Goal: Answer question/provide support: Share knowledge or assist other users

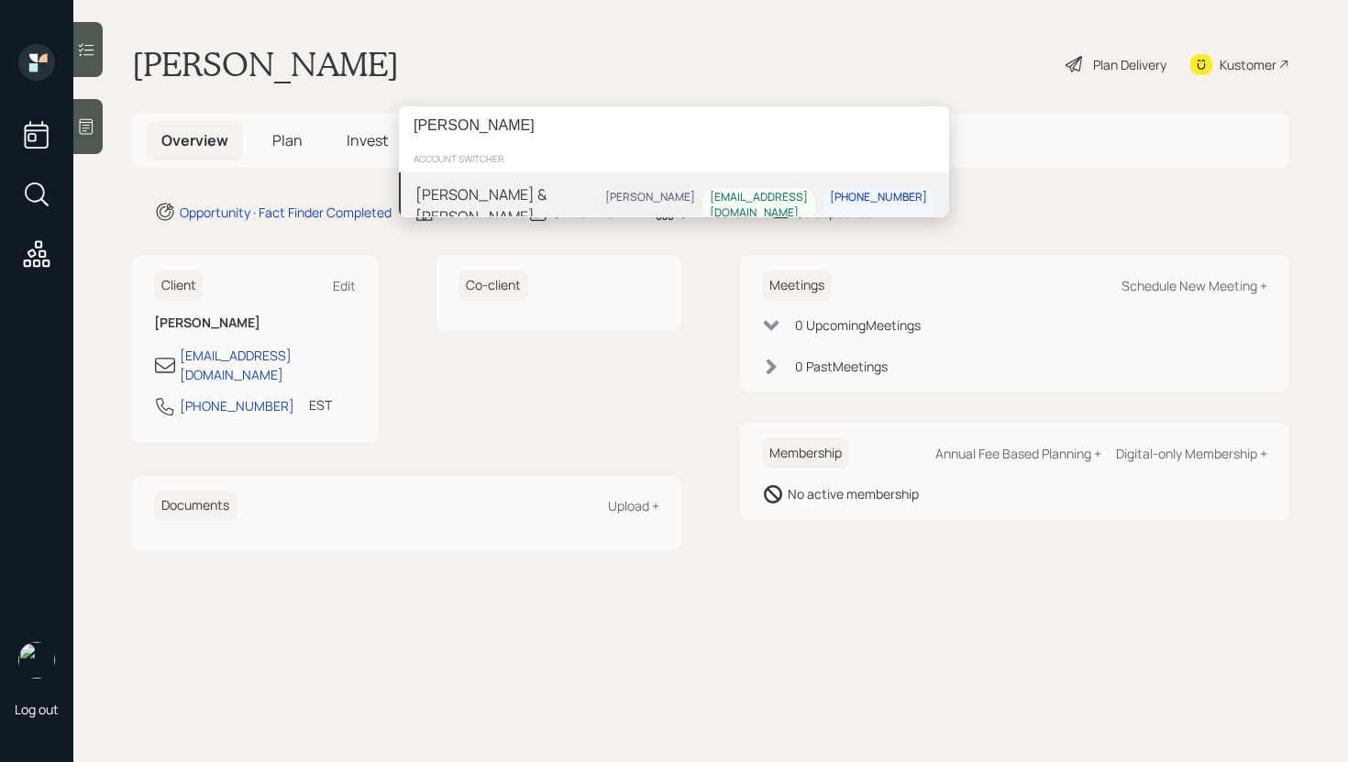
type input "[PERSON_NAME]"
click at [463, 199] on div "[PERSON_NAME] & [PERSON_NAME]" at bounding box center [506, 205] width 182 height 44
